Goal: Find specific page/section: Find specific page/section

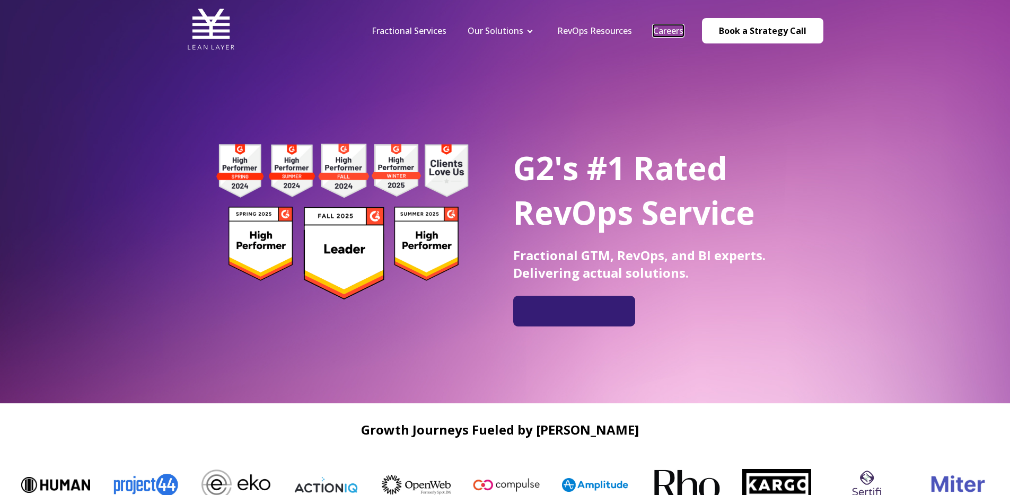
click at [668, 34] on link "Careers" at bounding box center [668, 31] width 30 height 12
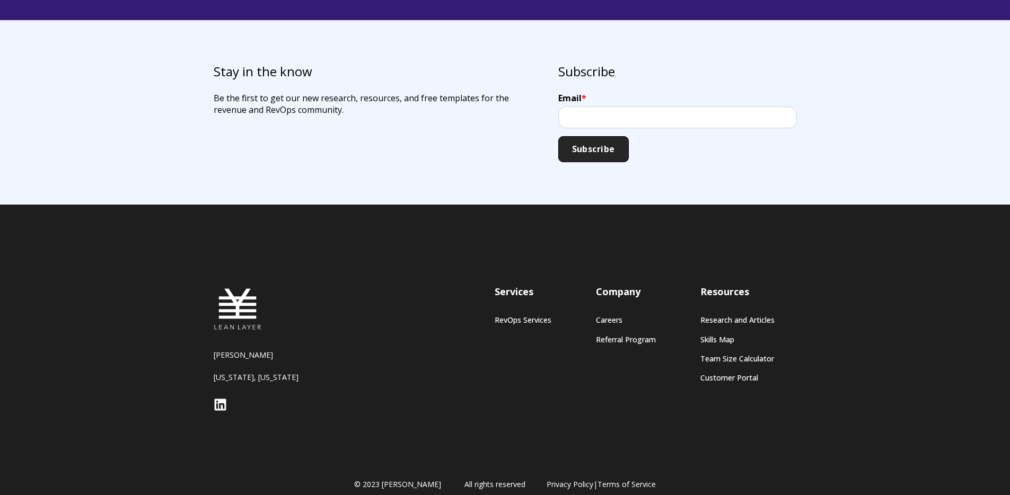
scroll to position [3008, 0]
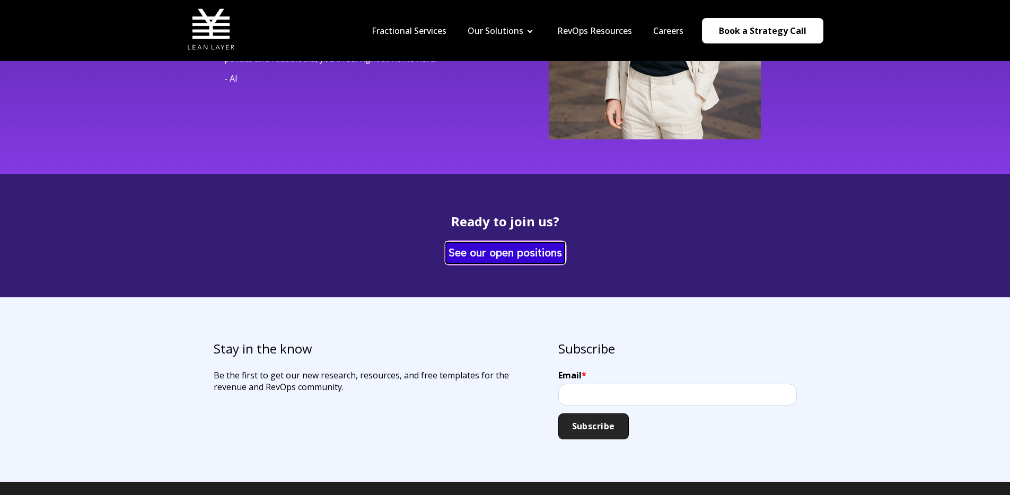
click at [519, 247] on link "See our open positions" at bounding box center [505, 252] width 119 height 21
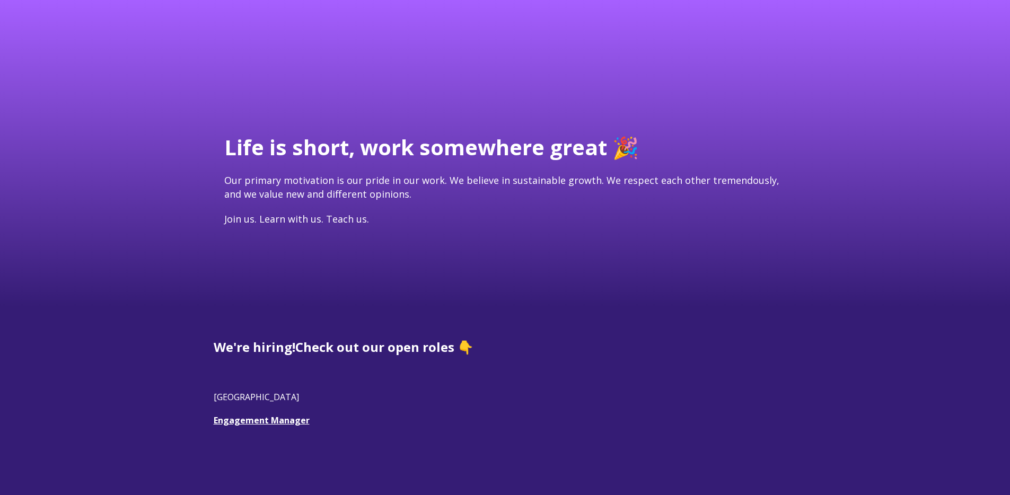
scroll to position [254, 0]
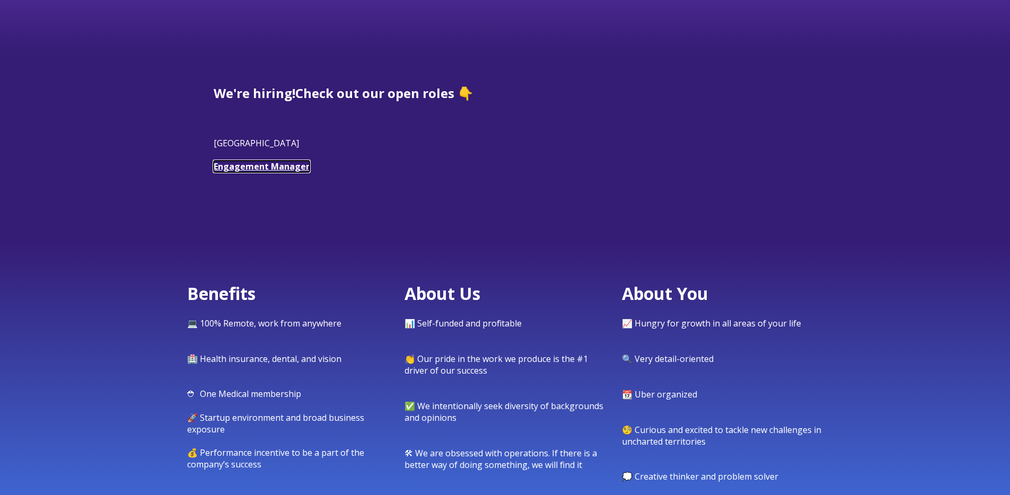
click at [266, 168] on link "Engagement Manager" at bounding box center [262, 167] width 96 height 12
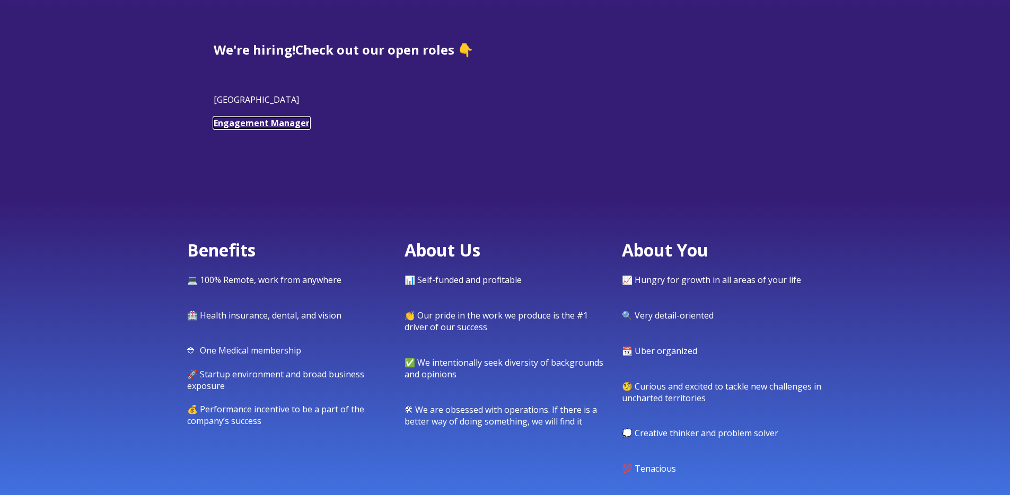
scroll to position [396, 0]
